Goal: Complete application form

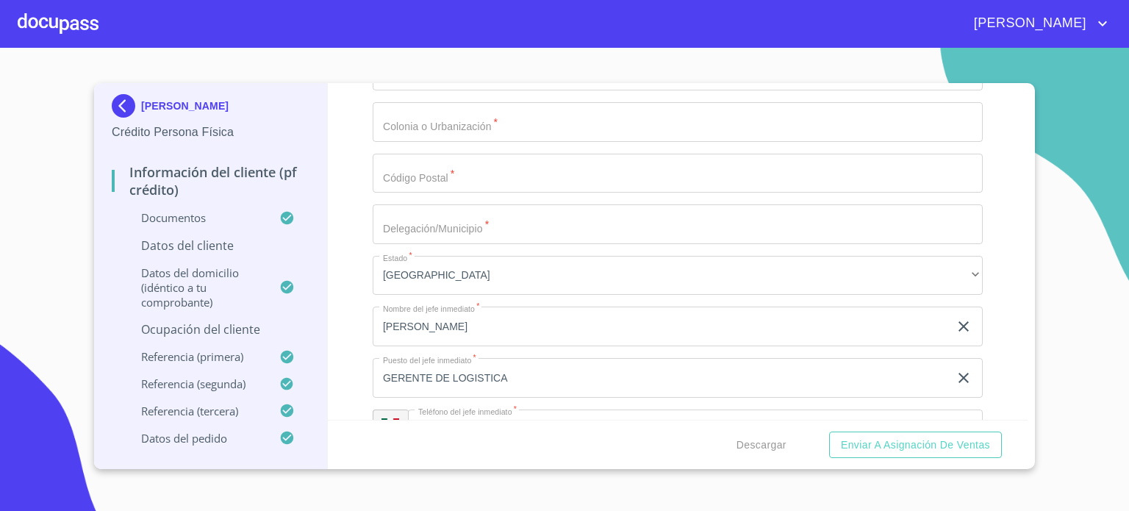
scroll to position [6471, 0]
type input "[PHONE_NUMBER]"
click at [359, 292] on div "Información del cliente (PF crédito) Documentos Documento de identificación.   …" at bounding box center [678, 251] width 700 height 337
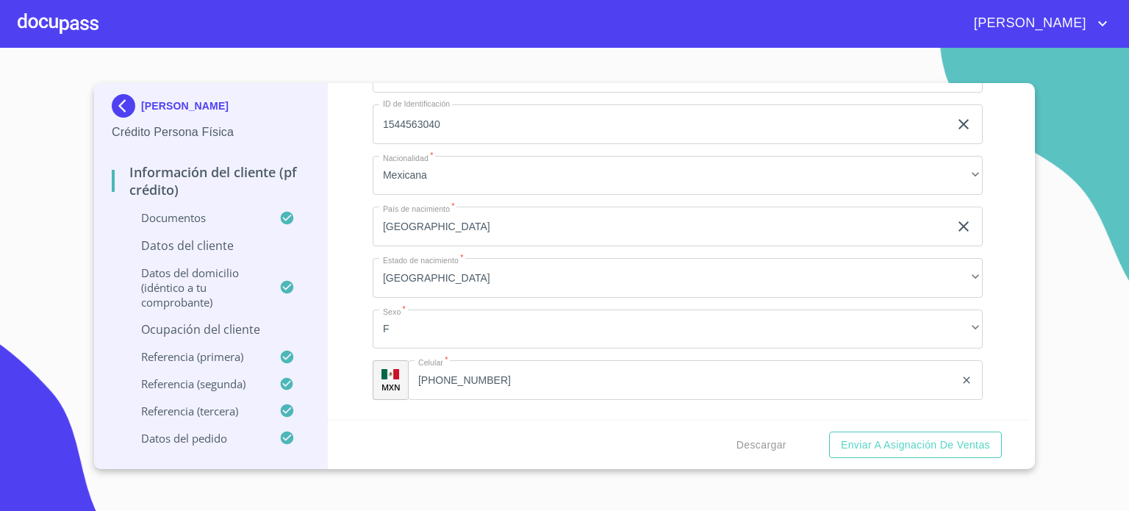
scroll to position [4756, 0]
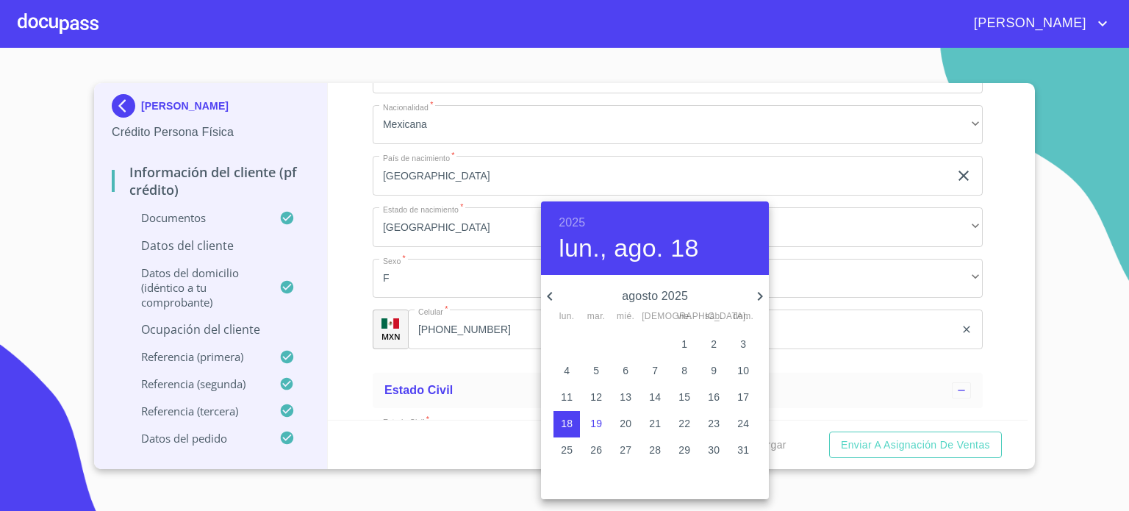
click at [575, 218] on h6 "2025" at bounding box center [571, 222] width 26 height 21
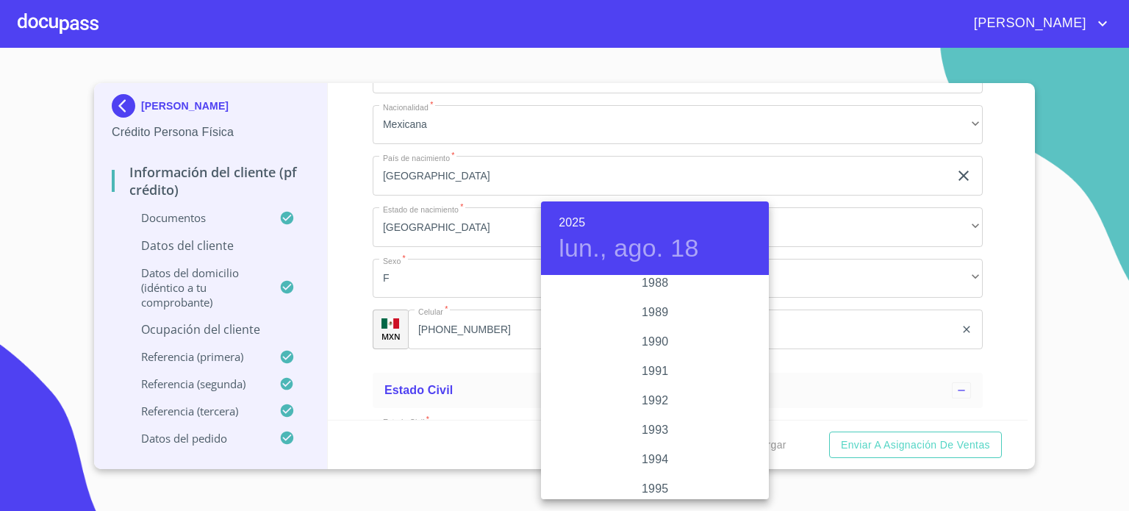
scroll to position [1893, 0]
click at [658, 453] on div "1995" at bounding box center [655, 456] width 228 height 29
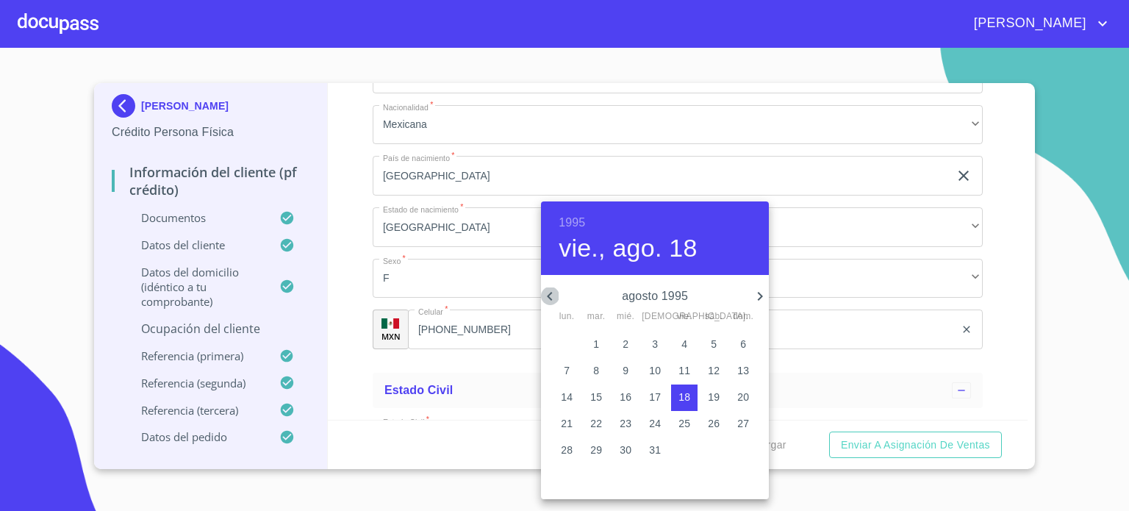
click at [550, 287] on icon "button" at bounding box center [550, 296] width 18 height 18
click at [705, 426] on span "24" at bounding box center [713, 423] width 26 height 15
type input "[DATE]"
click at [356, 251] on div at bounding box center [564, 255] width 1129 height 511
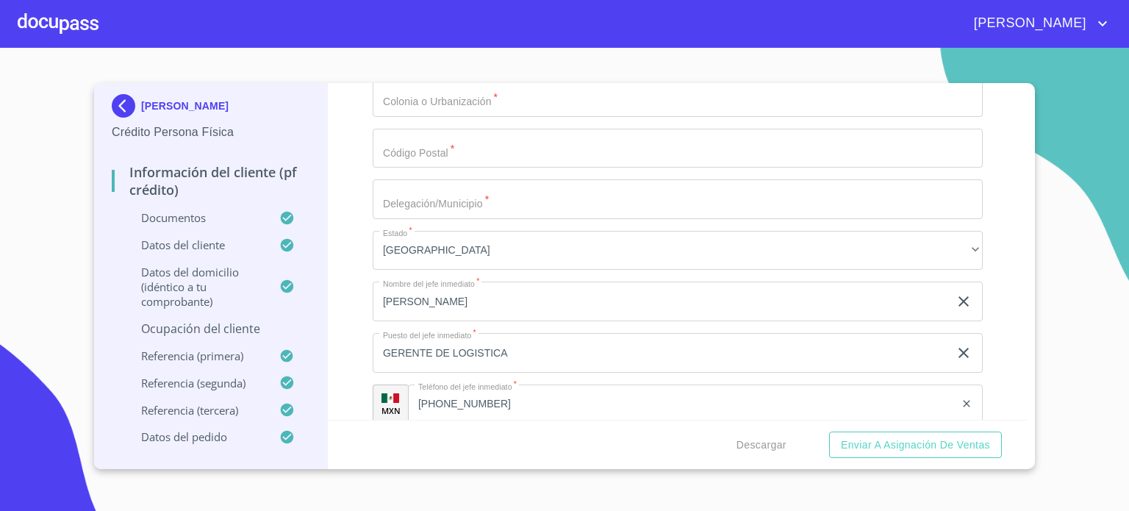
scroll to position [6598, 0]
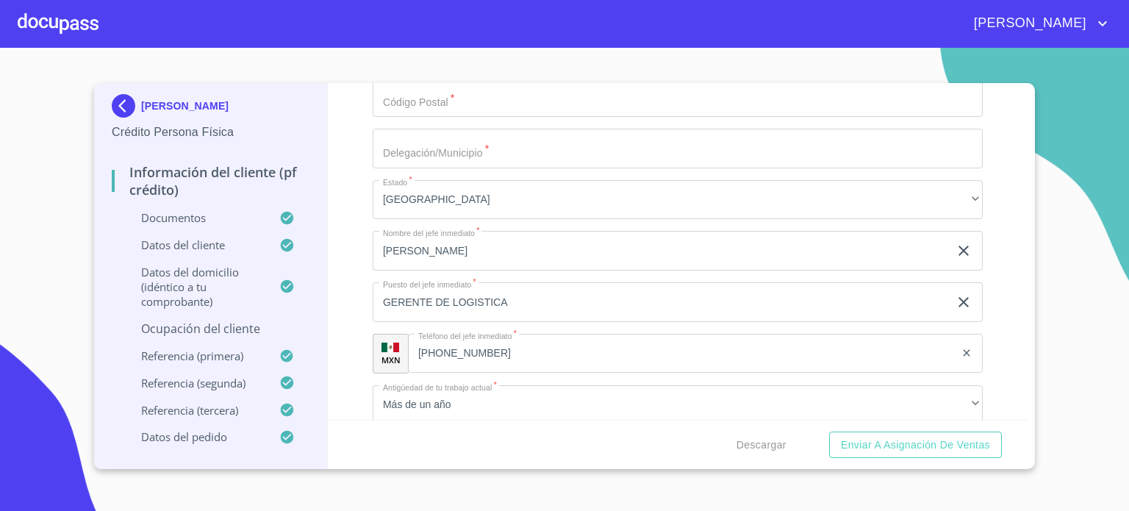
type input "ANILLO PERIFERICO SUR [PERSON_NAME]"
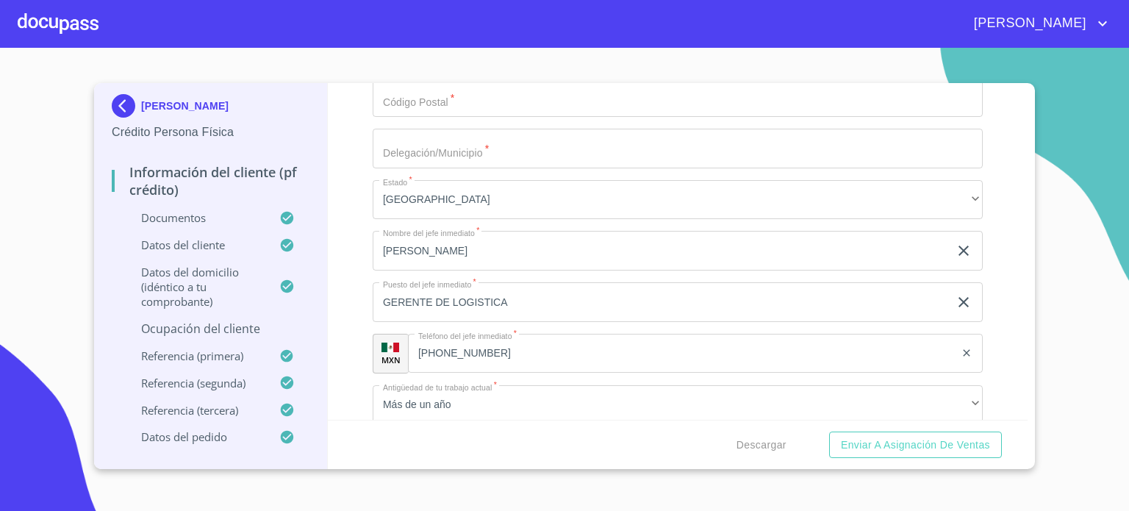
type input "202"
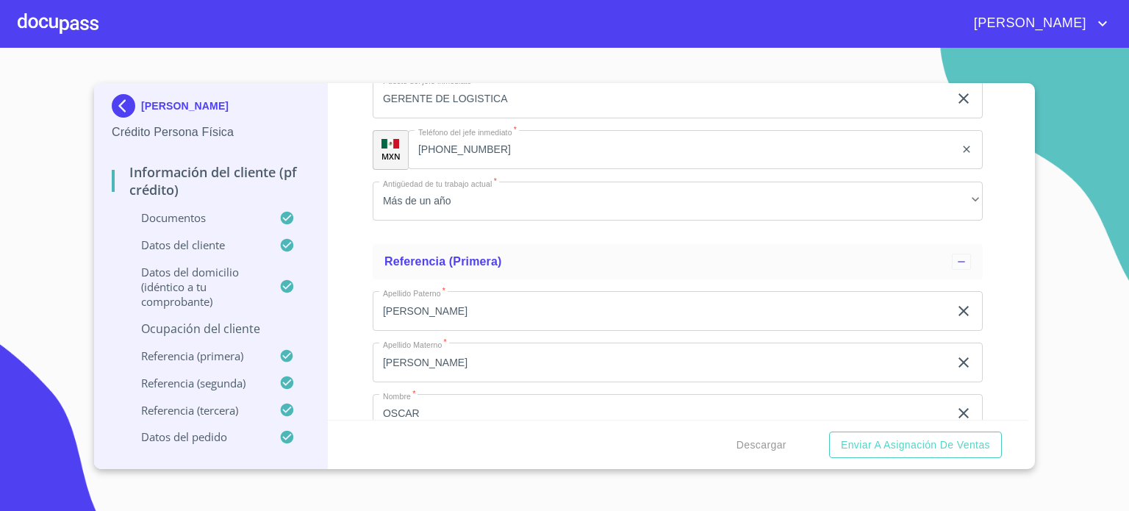
scroll to position [6804, 0]
type input "ARTESANOS"
type input "45580"
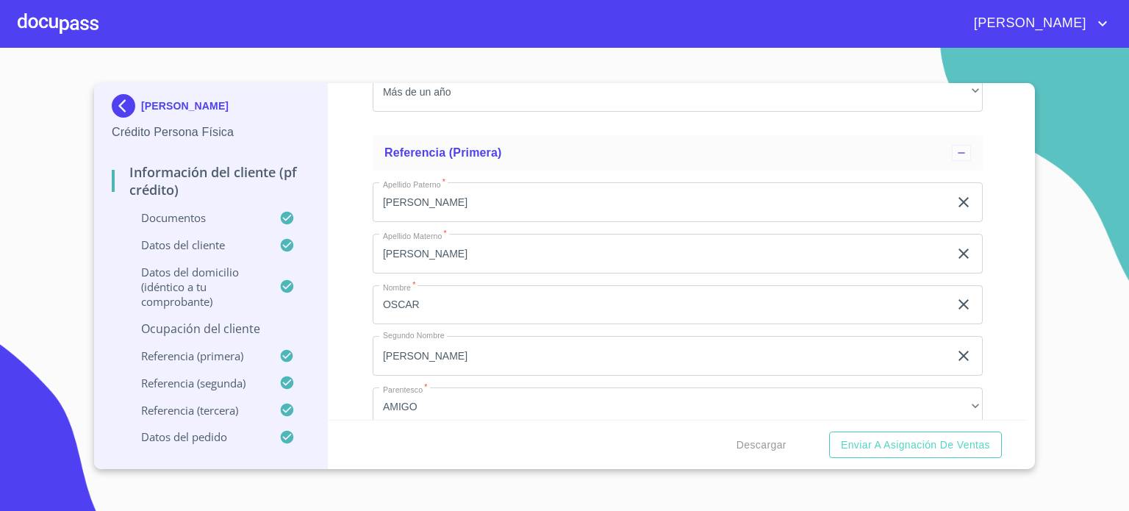
scroll to position [6921, 0]
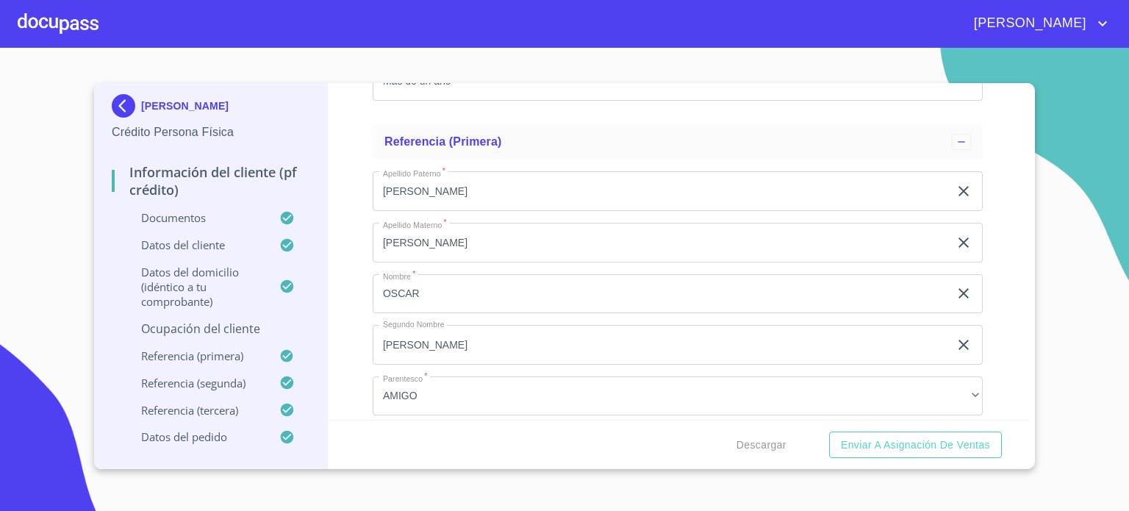
type input "SAN [PERSON_NAME] TLAQUEPAQUE"
click at [1004, 258] on div "Información del cliente (PF crédito) Documentos Documento de identificación.   …" at bounding box center [678, 251] width 700 height 337
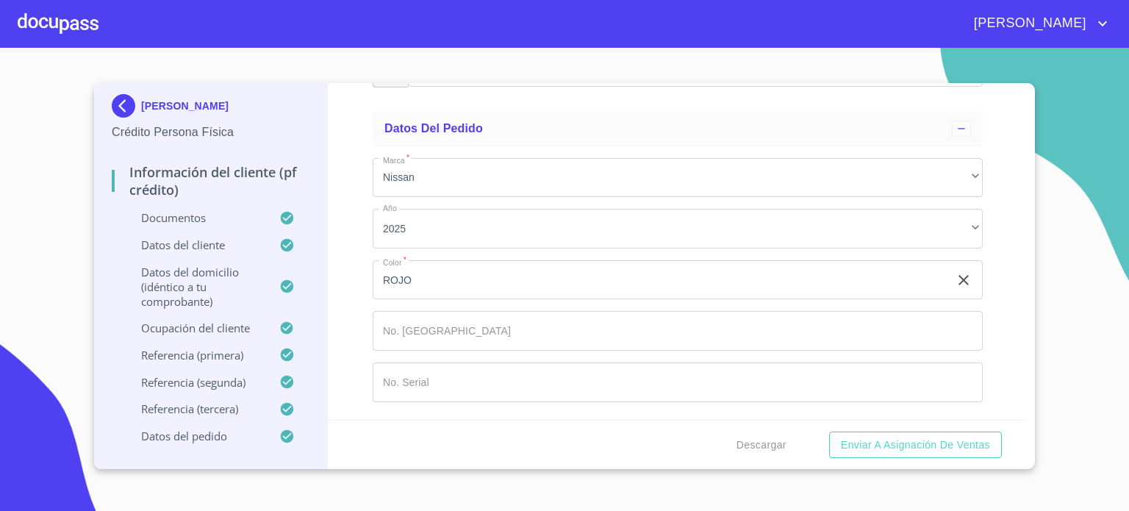
scroll to position [8509, 0]
click at [764, 452] on span "Descargar" at bounding box center [761, 445] width 50 height 18
click at [921, 444] on span "Enviar a Asignación de Ventas" at bounding box center [915, 445] width 149 height 18
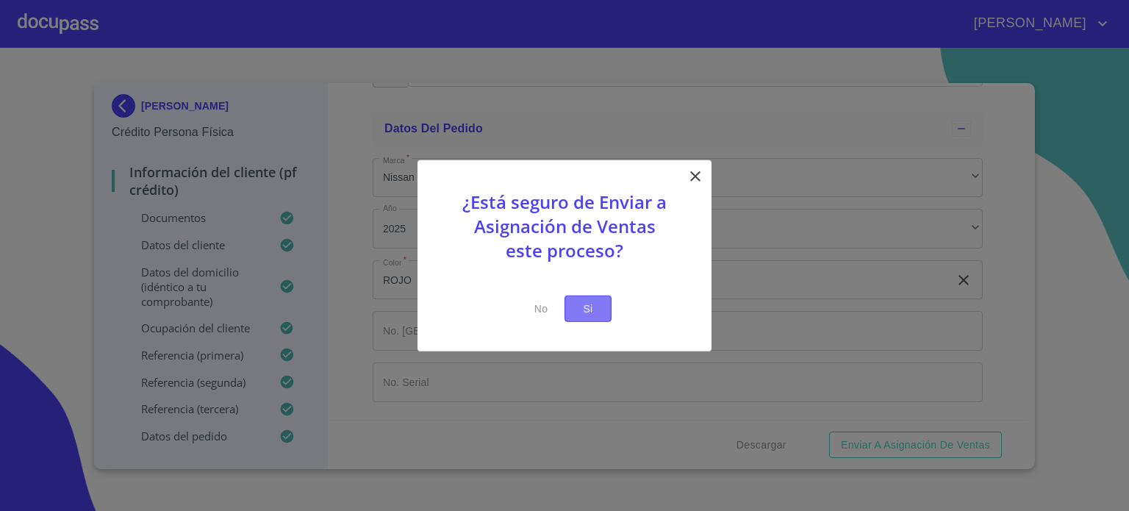
click at [593, 311] on span "Si" at bounding box center [588, 308] width 24 height 18
